Goal: Check status: Check status

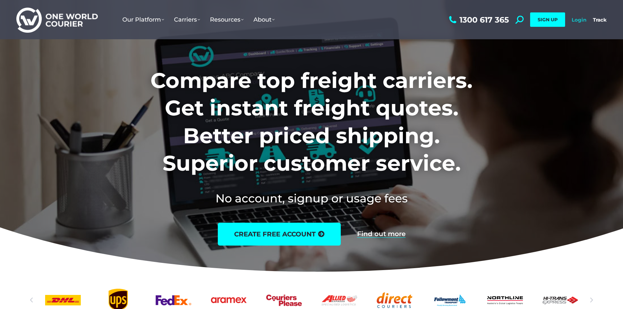
click at [576, 21] on link "Login" at bounding box center [578, 20] width 15 height 6
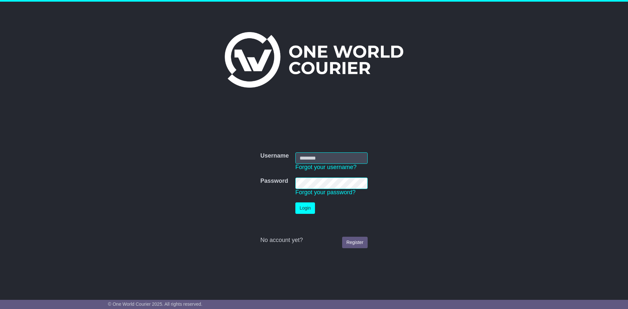
type input "**********"
click at [303, 210] on button "Login" at bounding box center [305, 207] width 20 height 11
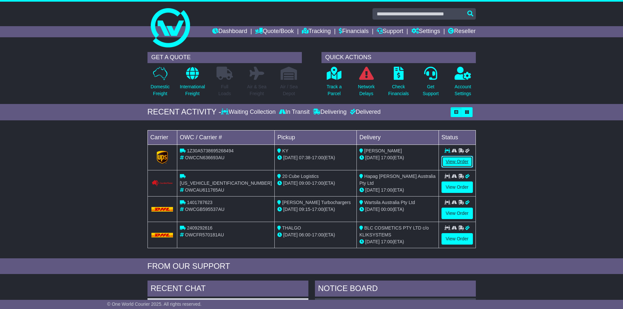
click at [463, 163] on link "View Order" at bounding box center [456, 161] width 31 height 11
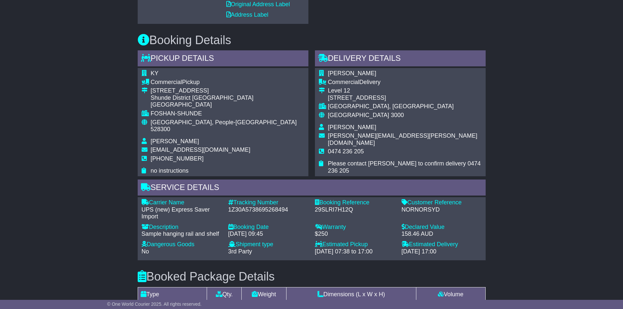
scroll to position [394, 0]
drag, startPoint x: 231, startPoint y: 188, endPoint x: 291, endPoint y: 194, distance: 60.1
click at [291, 200] on div "Tracking Number - 1Z30A5738695268494" at bounding box center [268, 210] width 87 height 21
copy div "Tracking Number - 1Z30A5738695268494"
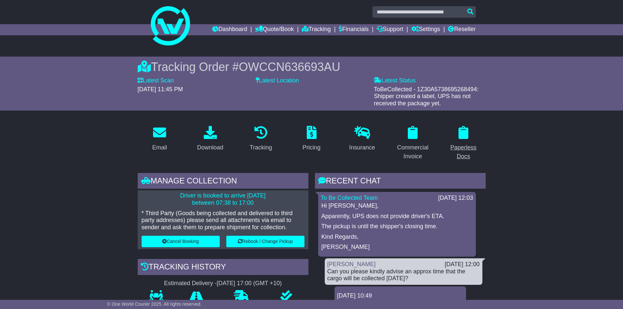
scroll to position [0, 0]
